Goal: Check status: Check status

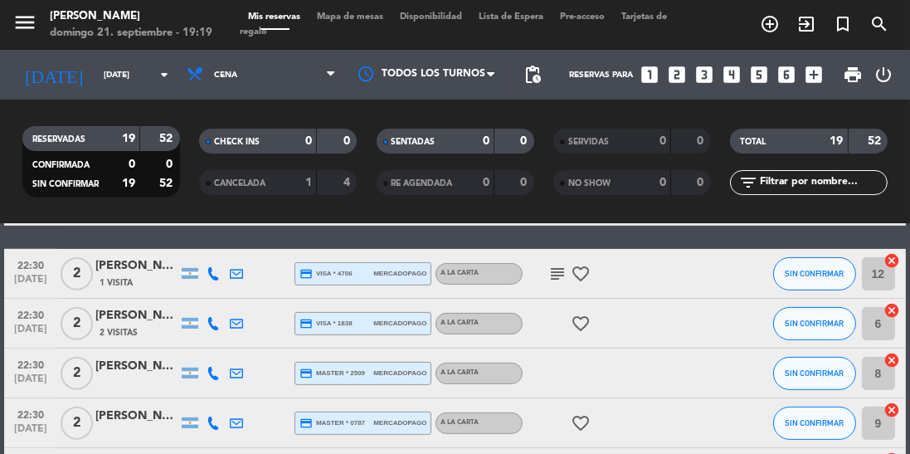
scroll to position [744, 0]
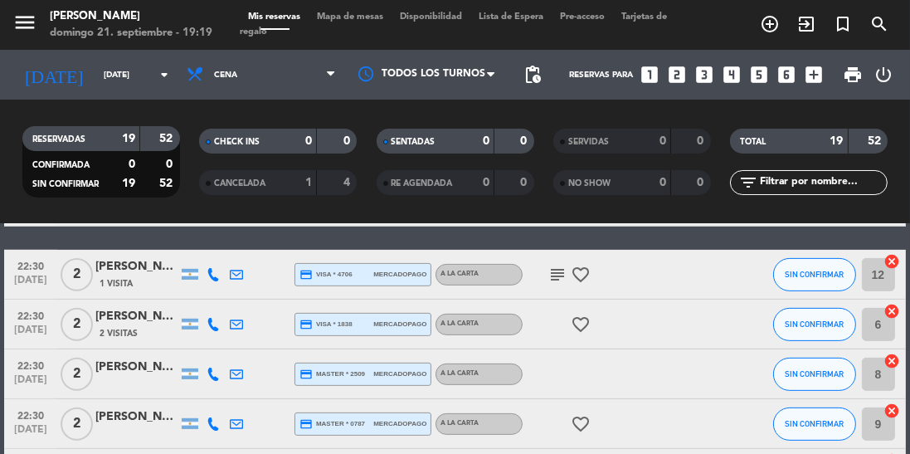
click at [548, 244] on div "19:30 [DATE] 2 [PERSON_NAME] credit_card master * 7181 mercadopago A LA CARTA S…" at bounding box center [454, 52] width 901 height 992
click at [553, 280] on icon "subject" at bounding box center [558, 275] width 20 height 20
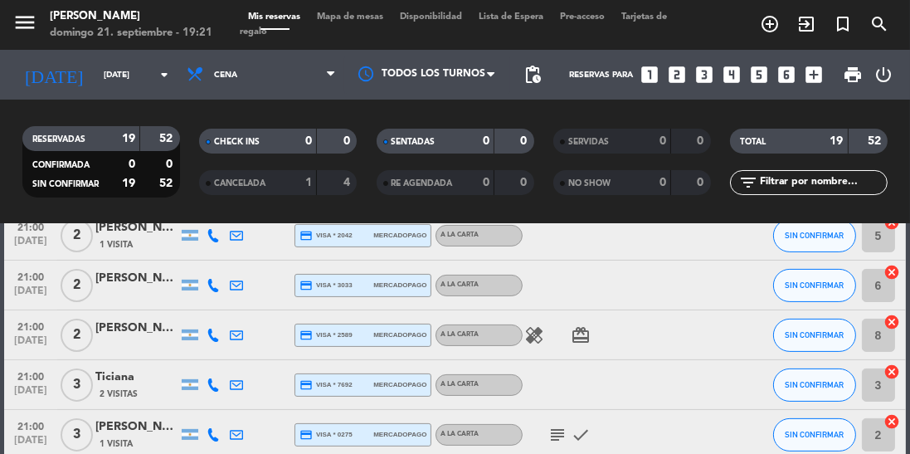
scroll to position [520, 0]
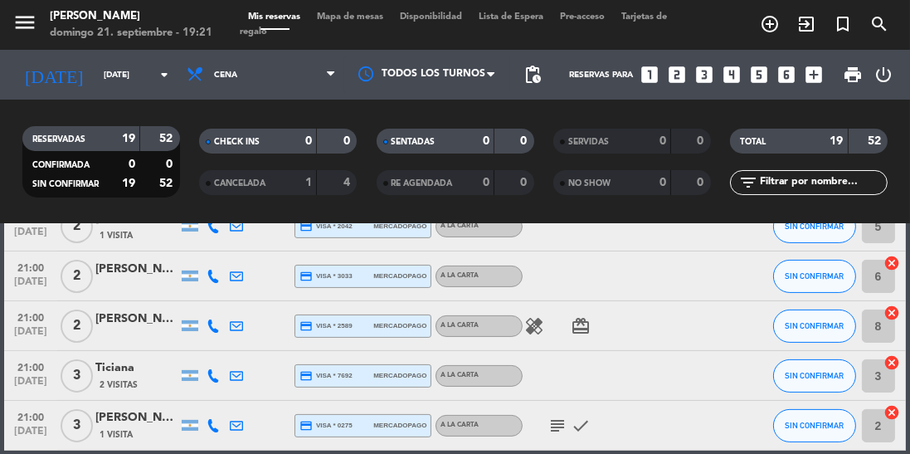
click at [536, 334] on icon "healing" at bounding box center [534, 326] width 20 height 20
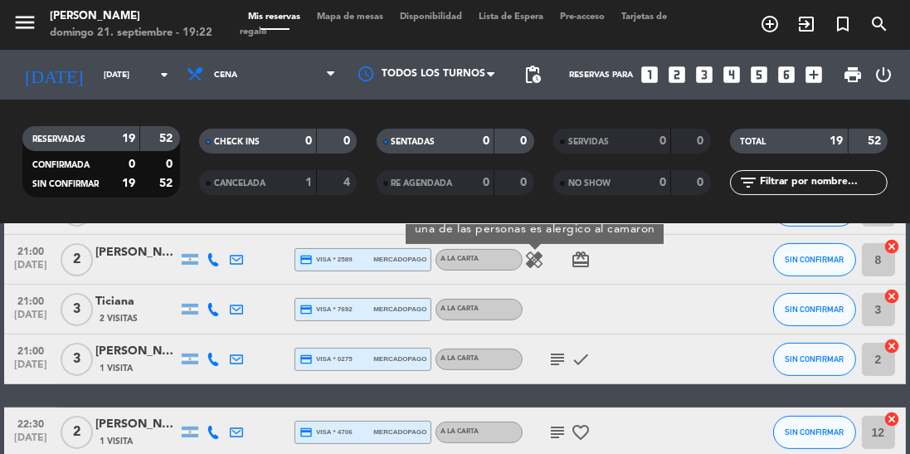
scroll to position [587, 0]
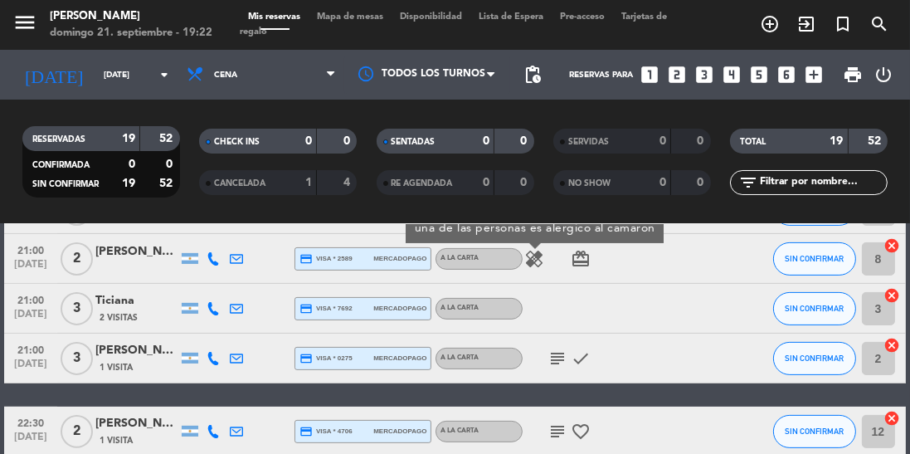
click at [564, 367] on icon "subject" at bounding box center [558, 358] width 20 height 20
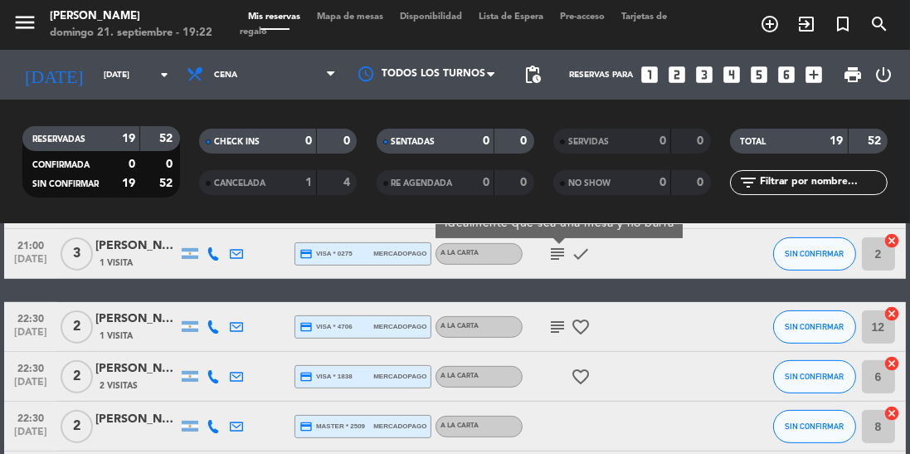
scroll to position [702, 0]
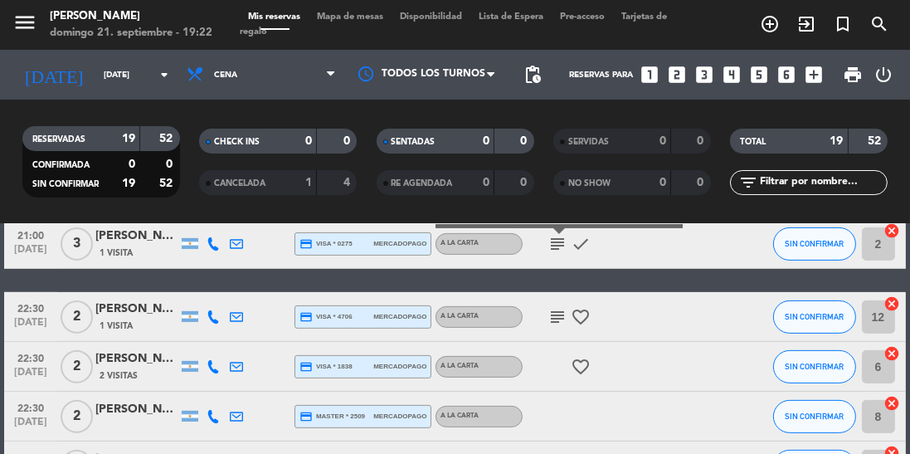
click at [561, 320] on icon "subject" at bounding box center [558, 317] width 20 height 20
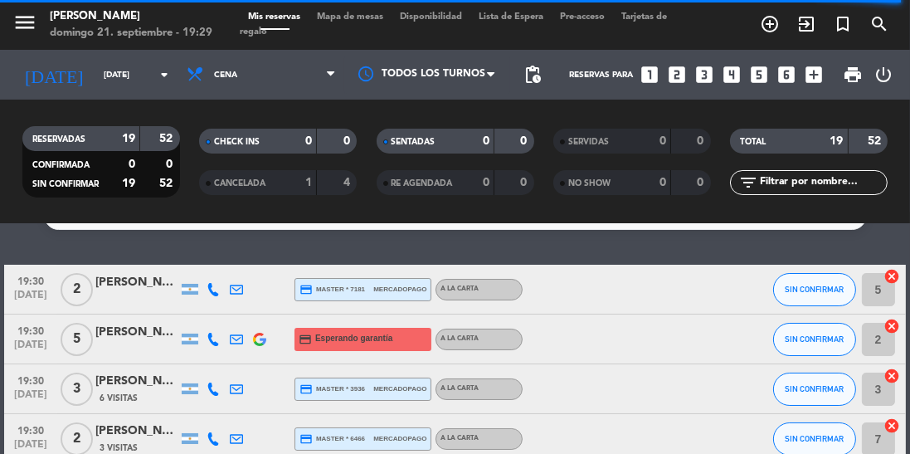
scroll to position [32, 0]
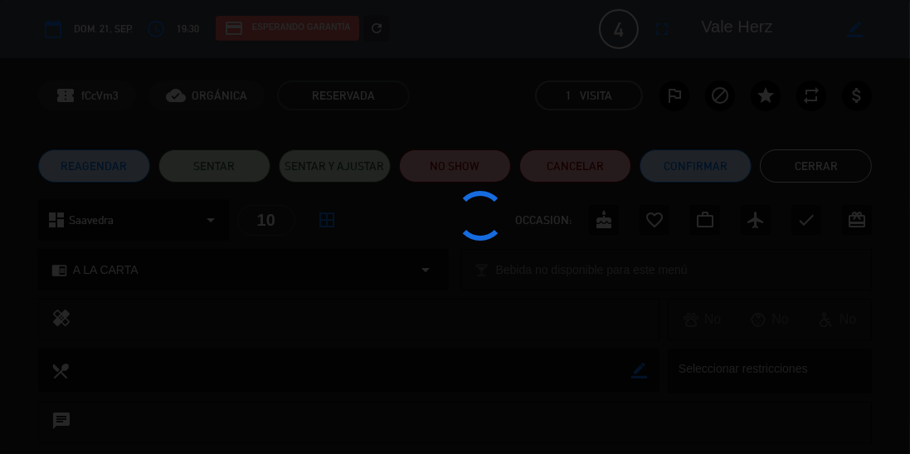
click at [200, 171] on div at bounding box center [455, 227] width 910 height 454
click at [202, 169] on div at bounding box center [455, 227] width 910 height 454
click at [203, 167] on div at bounding box center [455, 227] width 910 height 454
click at [208, 169] on div at bounding box center [455, 227] width 910 height 454
click at [214, 173] on div at bounding box center [455, 227] width 910 height 454
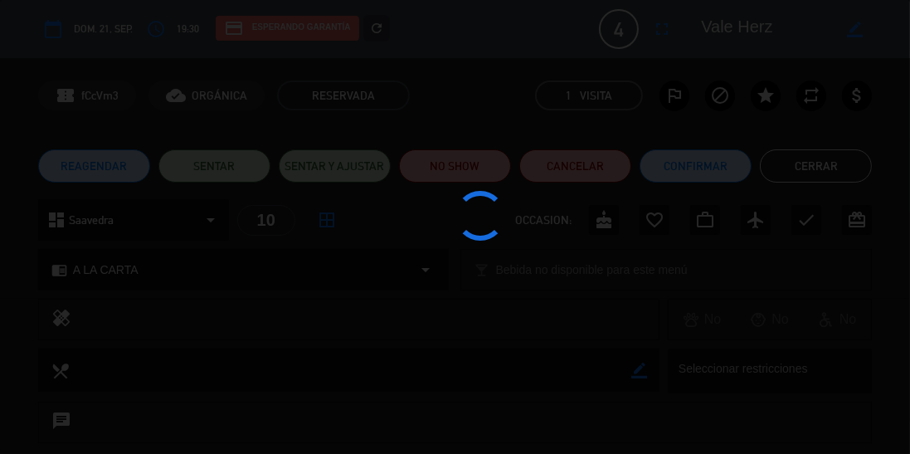
click at [214, 168] on div at bounding box center [455, 227] width 910 height 454
click at [819, 173] on div at bounding box center [455, 227] width 910 height 454
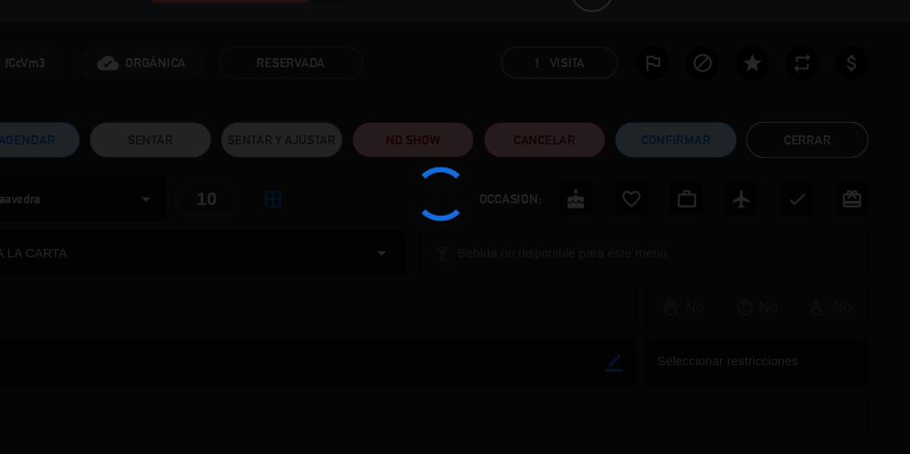
scroll to position [57, 0]
click at [840, 322] on div at bounding box center [455, 227] width 910 height 454
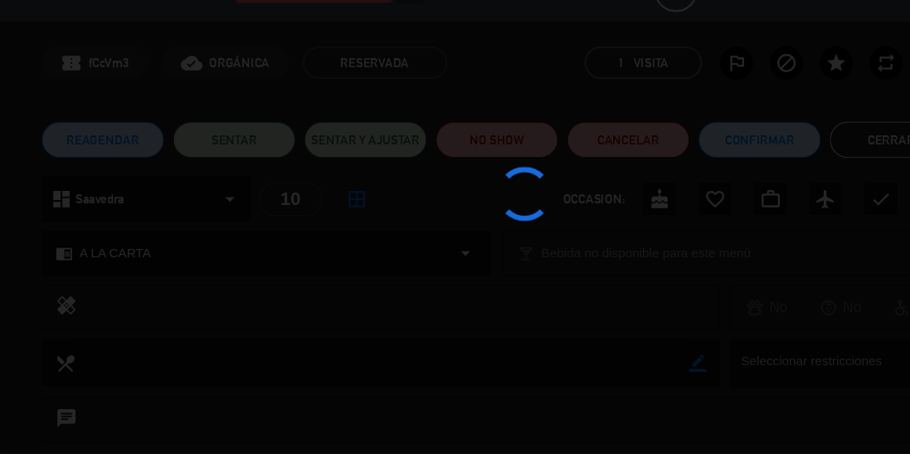
click at [540, 362] on div at bounding box center [455, 227] width 910 height 454
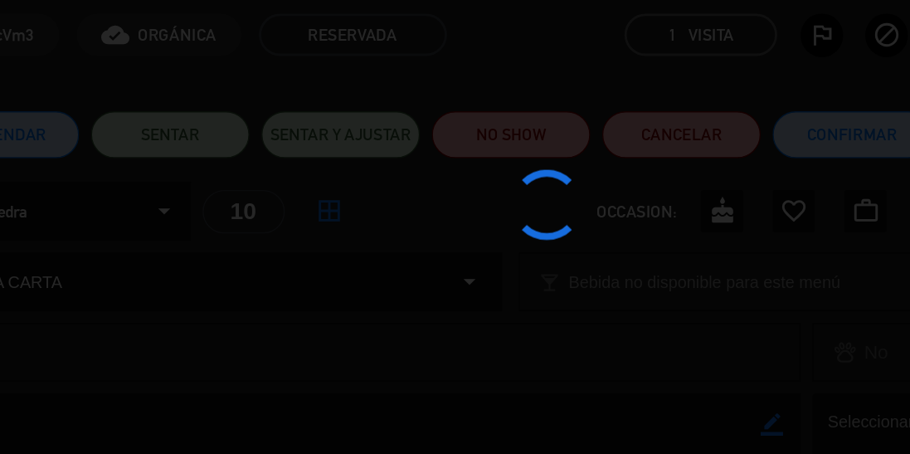
scroll to position [74, 0]
